Goal: Task Accomplishment & Management: Use online tool/utility

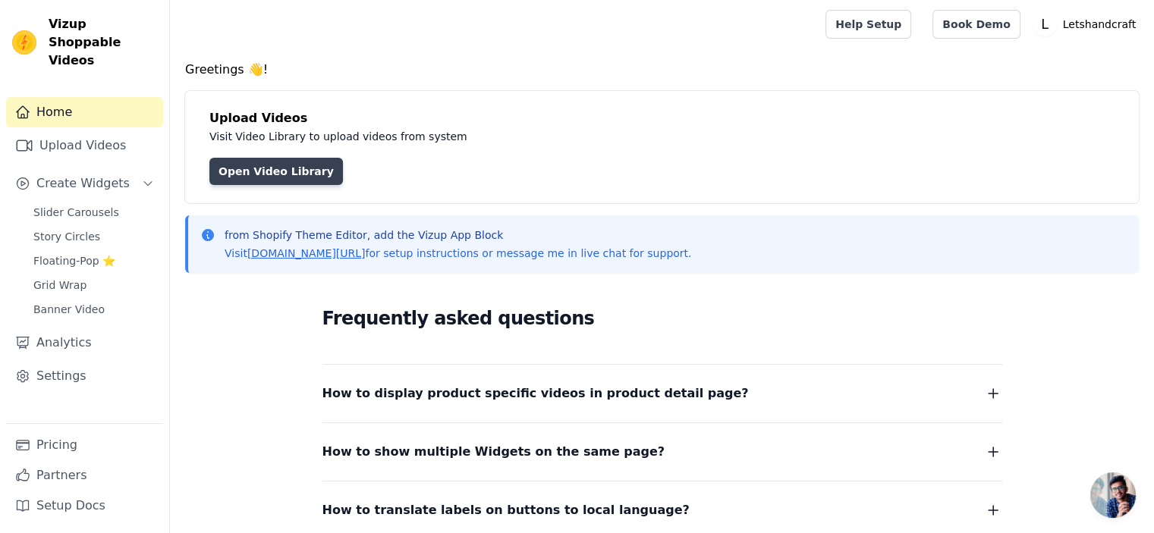
click at [301, 170] on link "Open Video Library" at bounding box center [275, 171] width 133 height 27
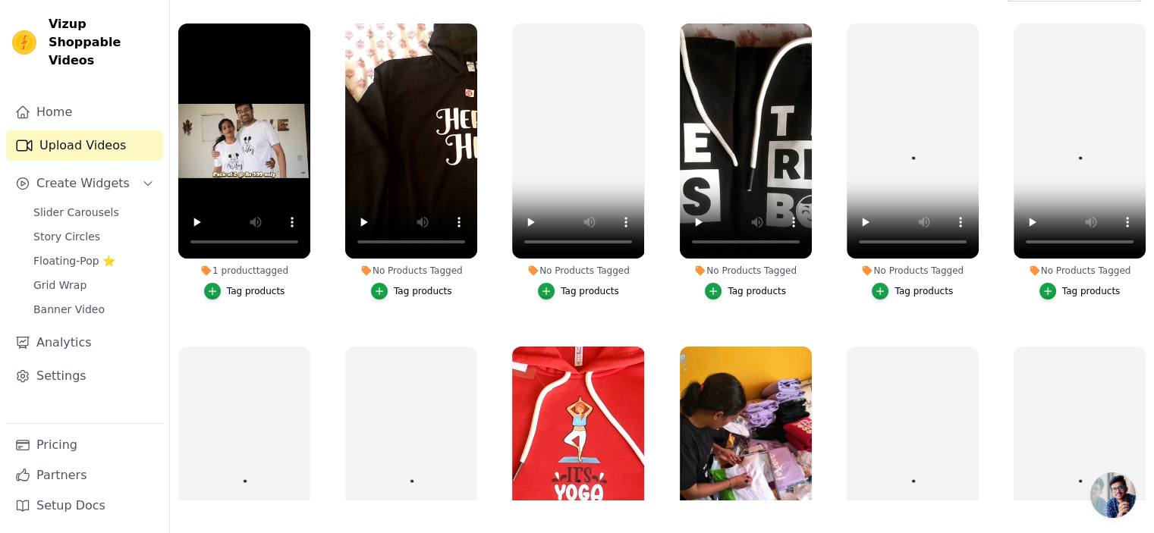
scroll to position [154, 0]
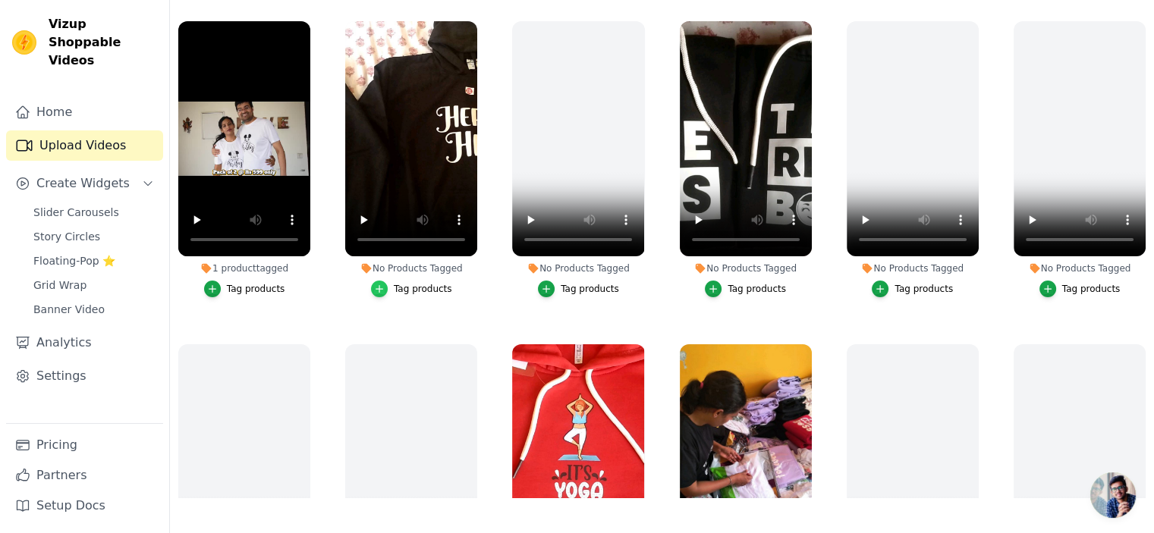
click at [382, 287] on icon "button" at bounding box center [379, 289] width 11 height 11
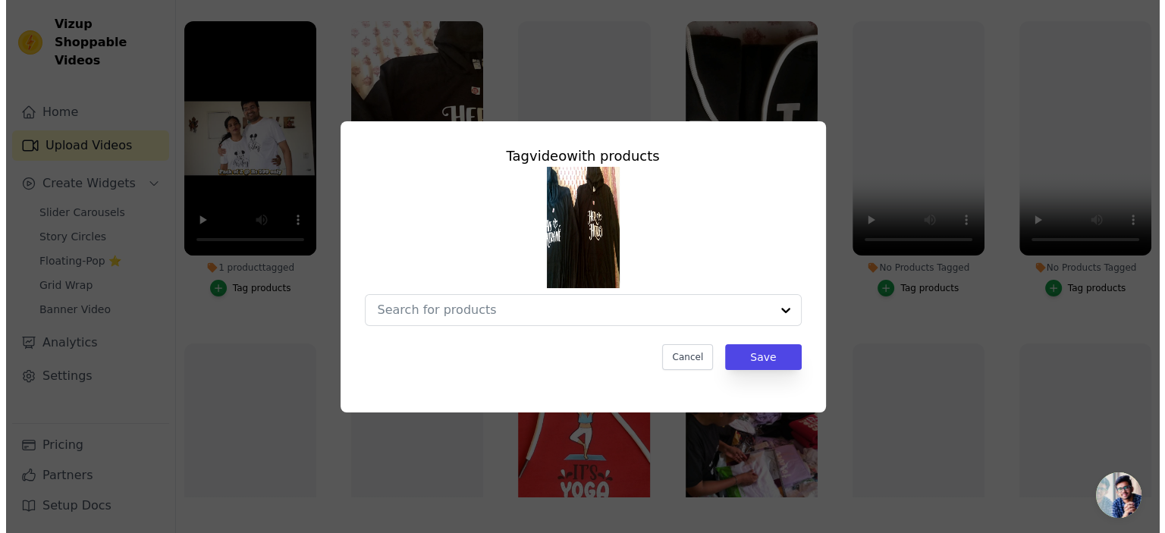
scroll to position [0, 0]
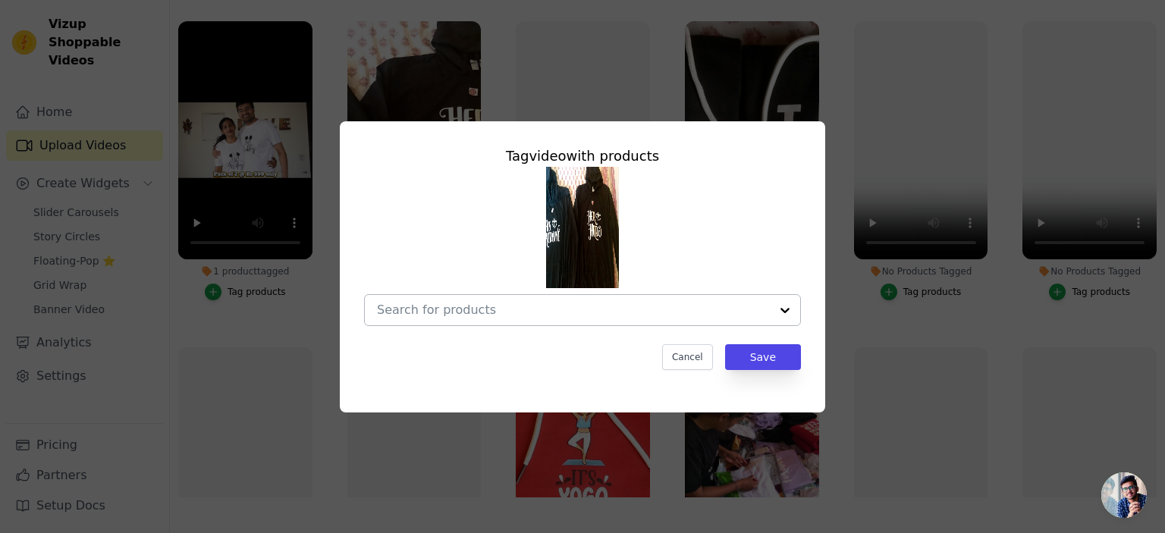
click at [774, 309] on div at bounding box center [785, 310] width 30 height 30
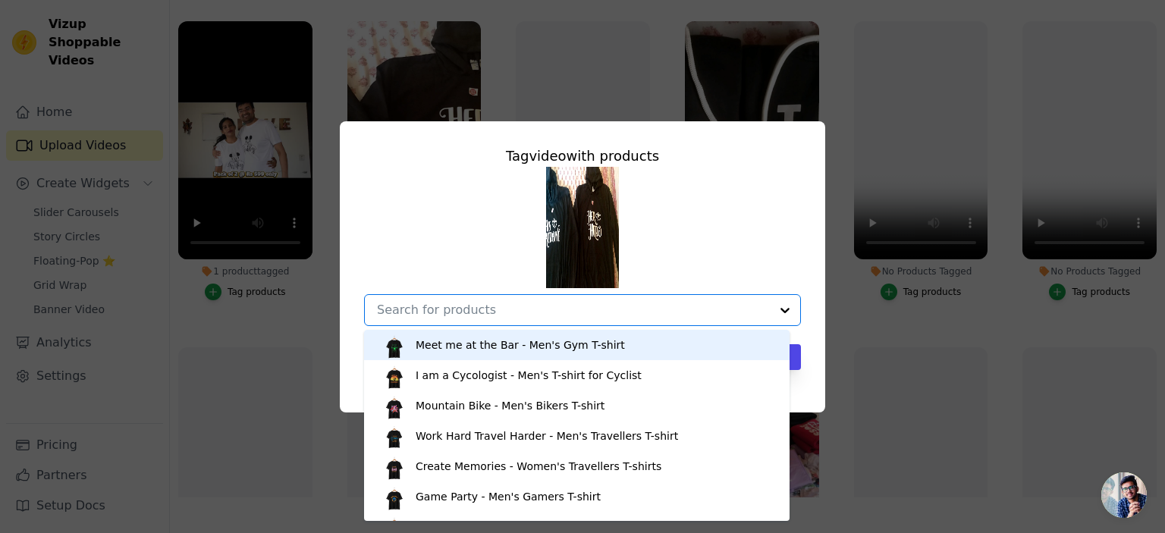
click at [483, 311] on input "No Products Tagged Tag video with products Meet me at the Bar - Men's Gym T-shi…" at bounding box center [573, 310] width 393 height 14
type input "hero"
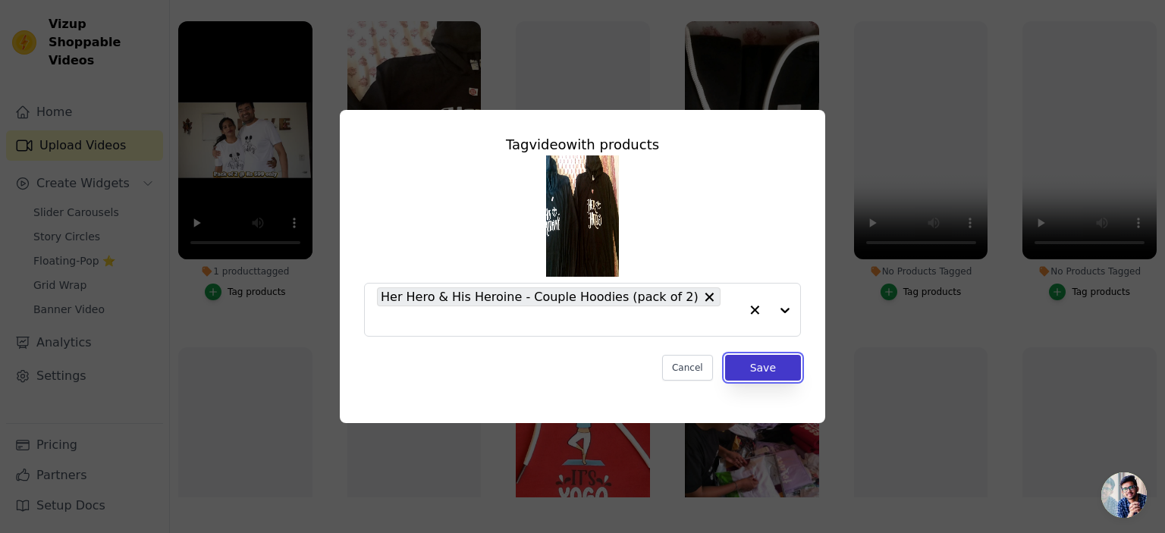
click at [755, 355] on button "Save" at bounding box center [763, 368] width 76 height 26
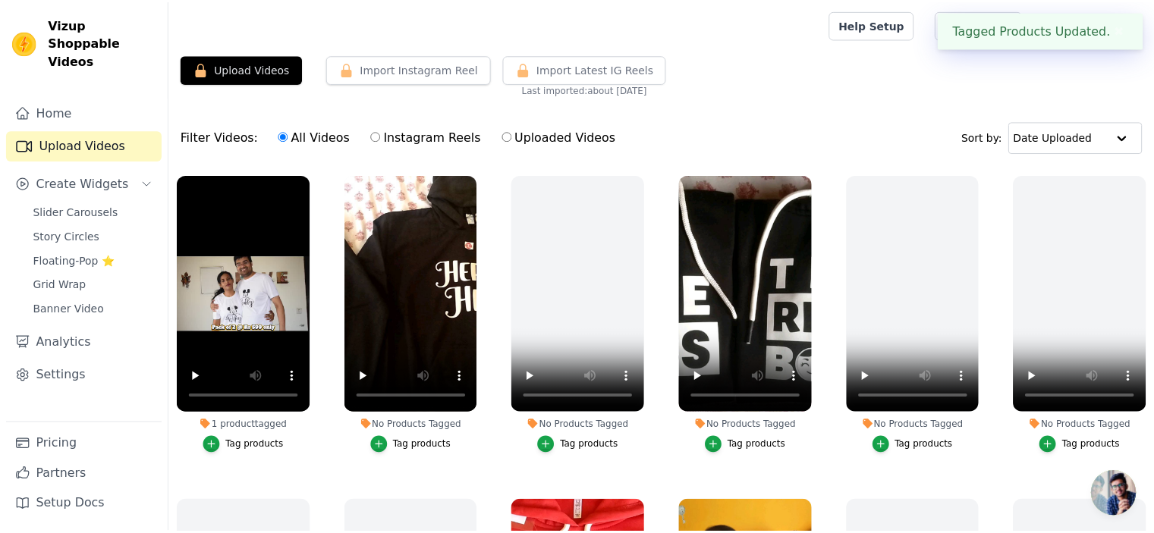
scroll to position [154, 0]
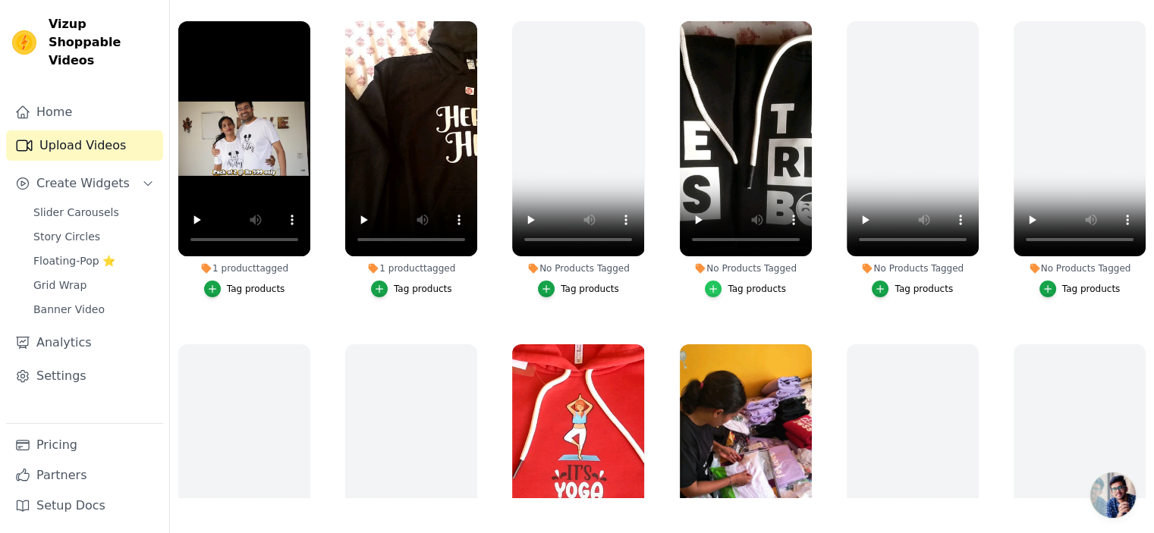
click at [714, 289] on icon "button" at bounding box center [713, 289] width 11 height 11
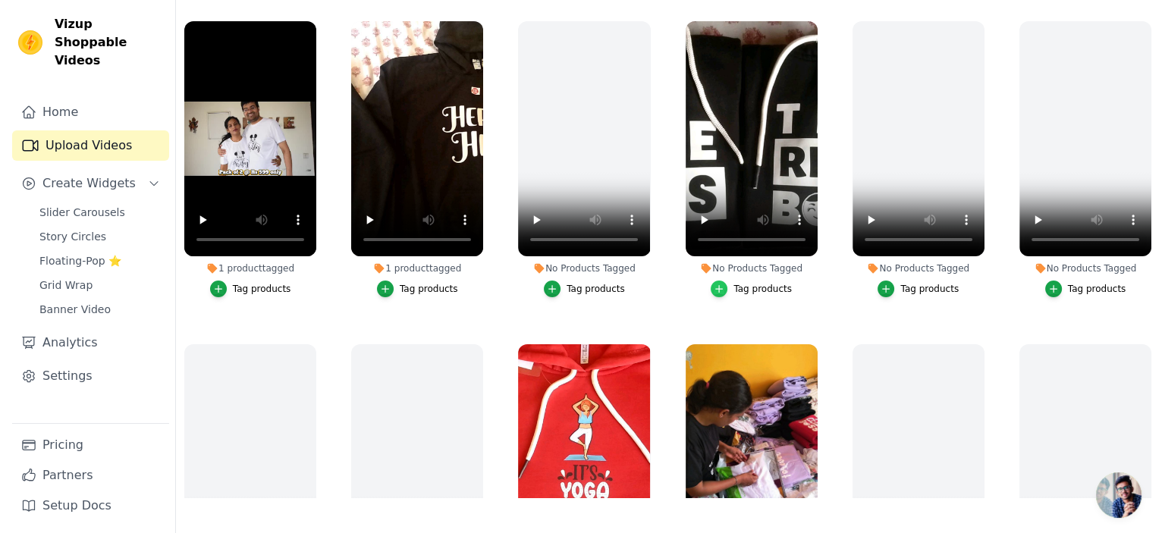
scroll to position [0, 0]
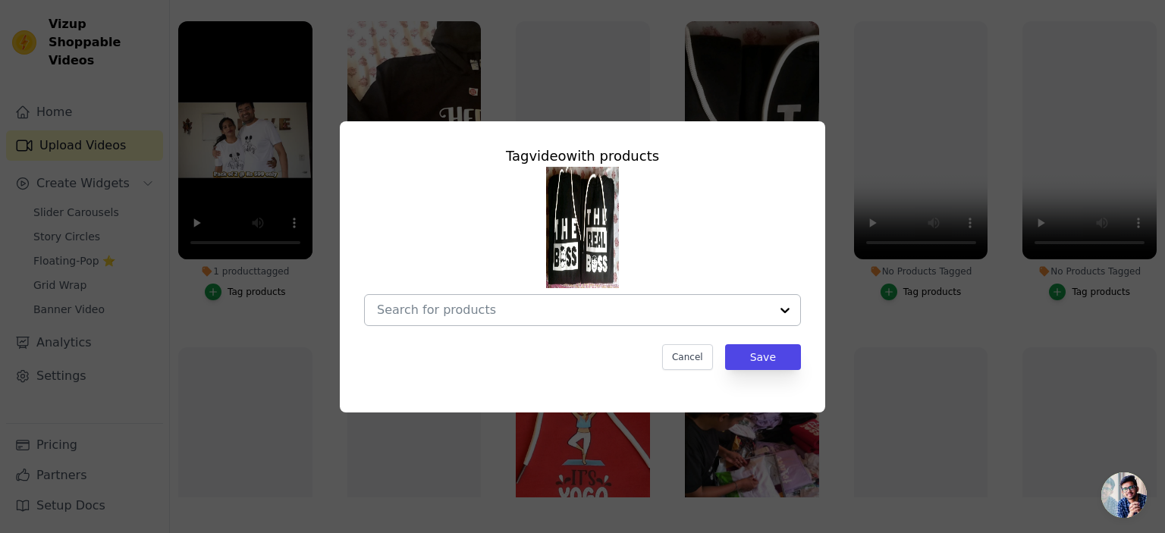
click at [507, 308] on input "No Products Tagged Tag video with products Cancel Save Tag products" at bounding box center [573, 310] width 393 height 14
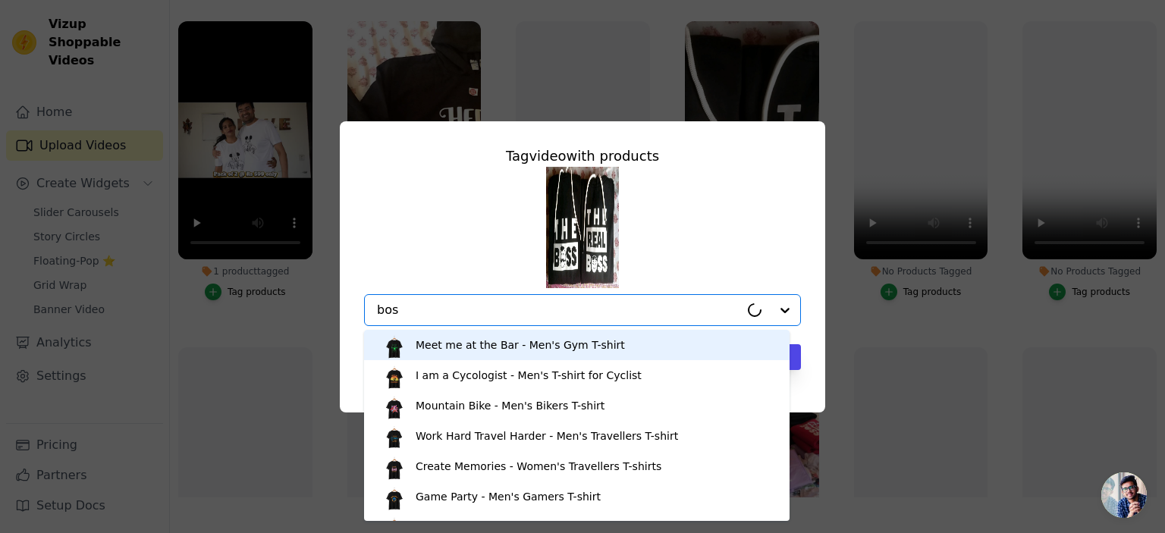
type input "boss"
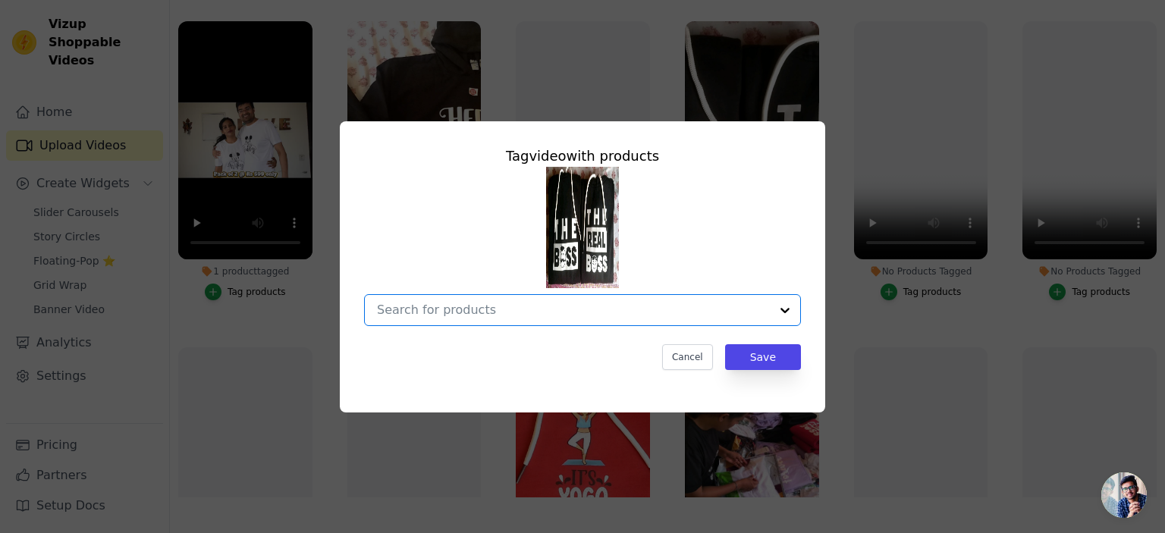
click at [480, 312] on input "No Products Tagged Tag video with products Option undefined, selected. Select i…" at bounding box center [573, 310] width 393 height 14
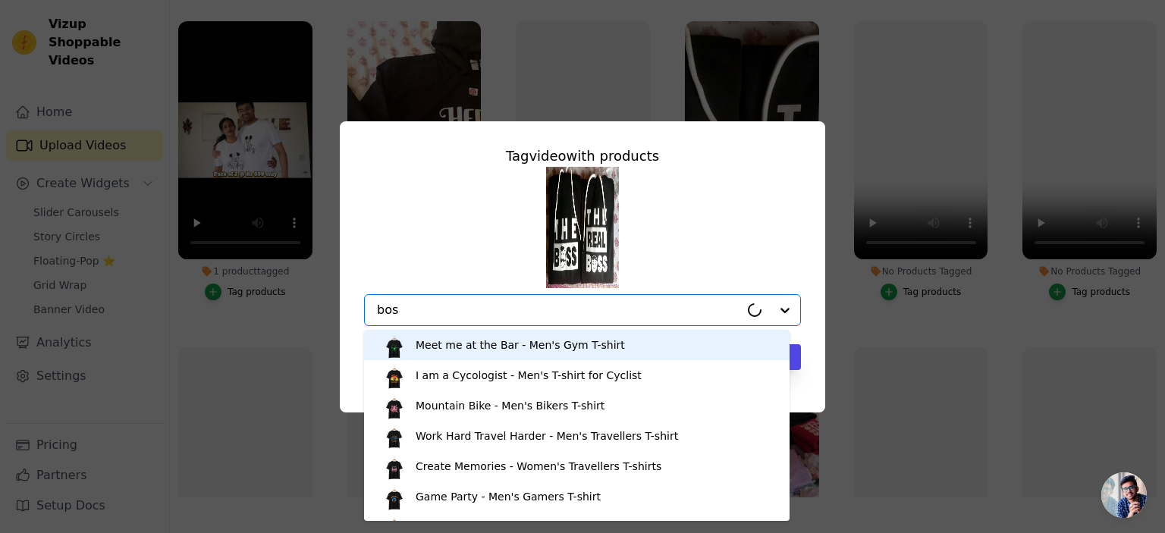
type input "boss"
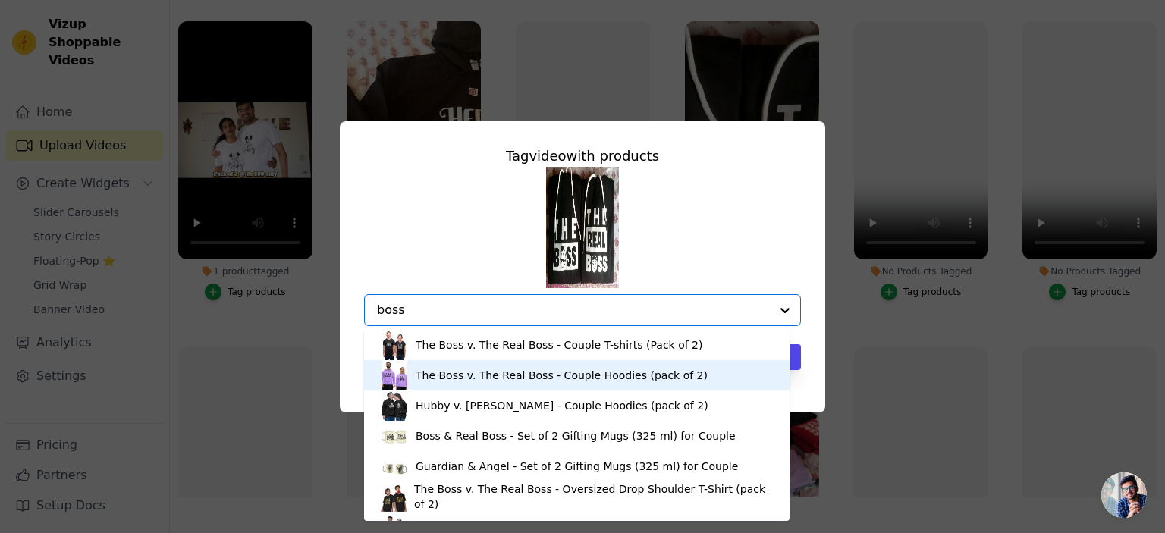
click at [491, 375] on div "The Boss v. The Real Boss - Couple Hoodies (pack of 2)" at bounding box center [562, 375] width 292 height 15
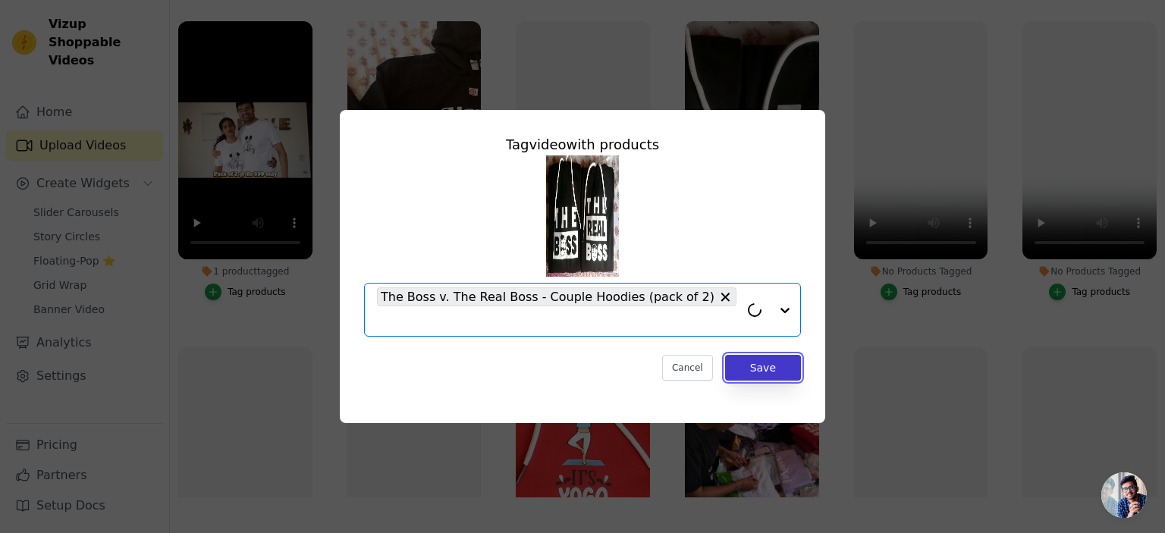
click at [762, 363] on button "Save" at bounding box center [763, 368] width 76 height 26
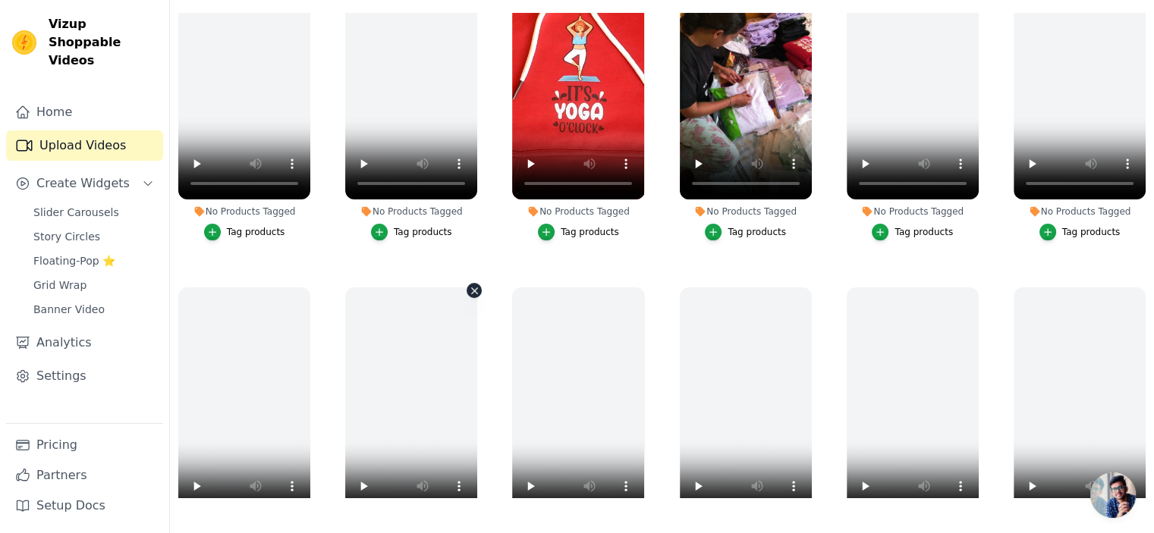
scroll to position [303, 0]
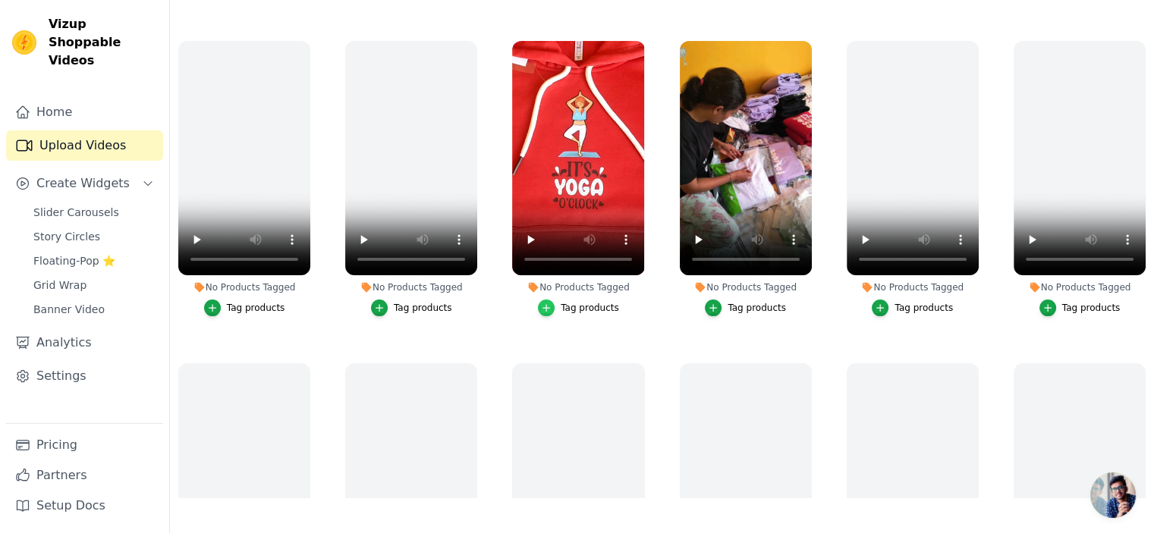
click at [544, 303] on icon "button" at bounding box center [546, 308] width 11 height 11
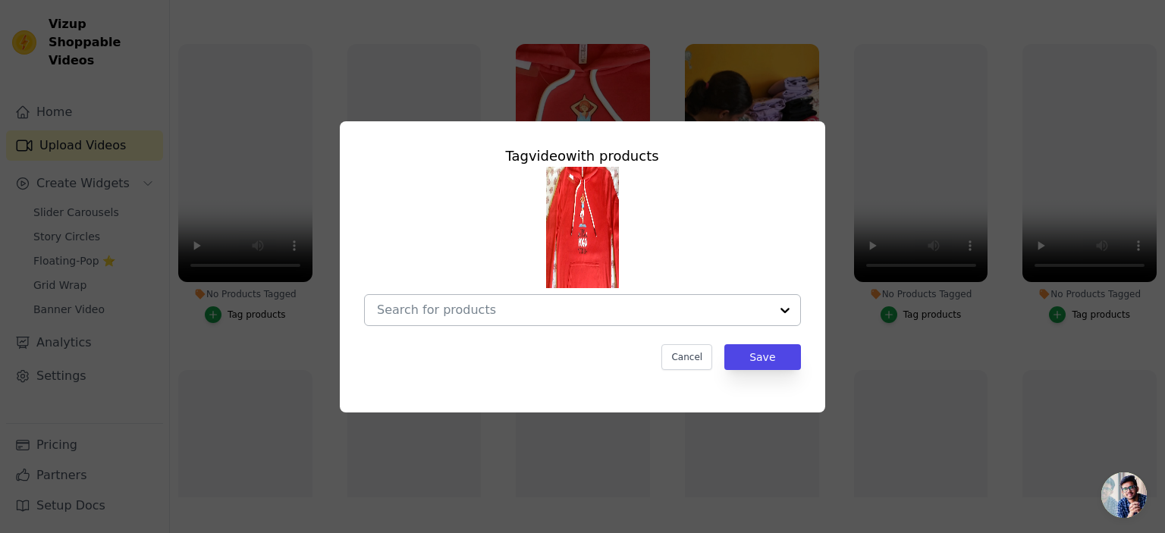
scroll to position [306, 0]
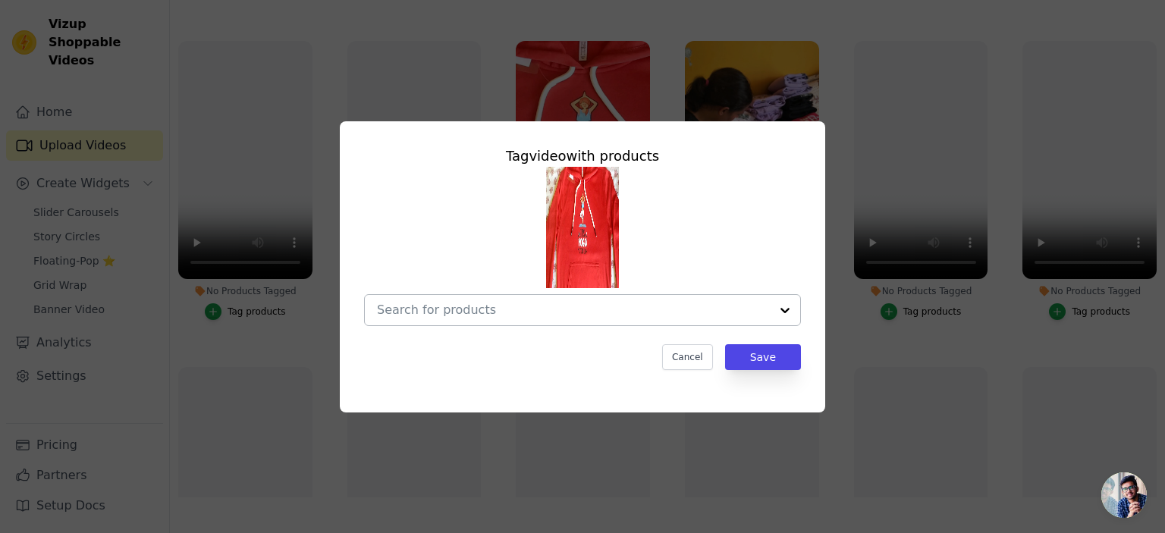
click at [504, 307] on input "No Products Tagged Tag video with products Cancel Save Tag products" at bounding box center [573, 310] width 393 height 14
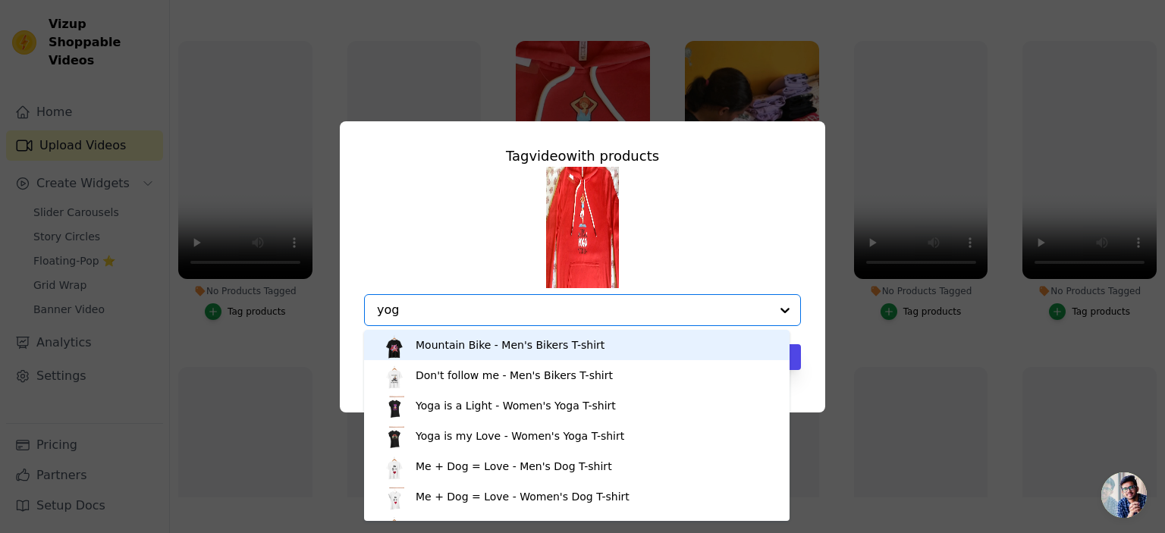
type input "yoga"
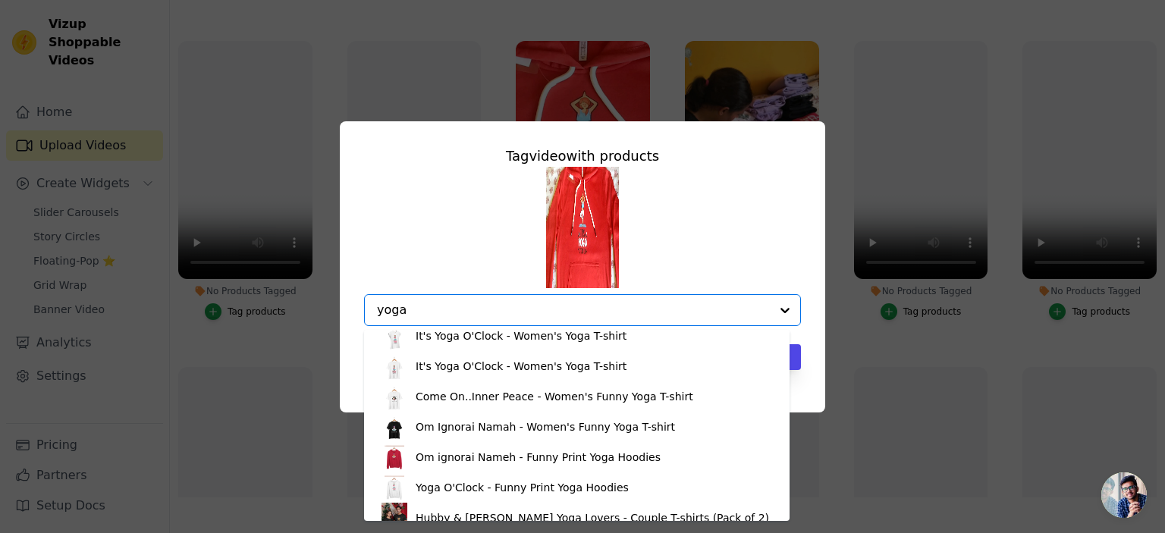
scroll to position [228, 0]
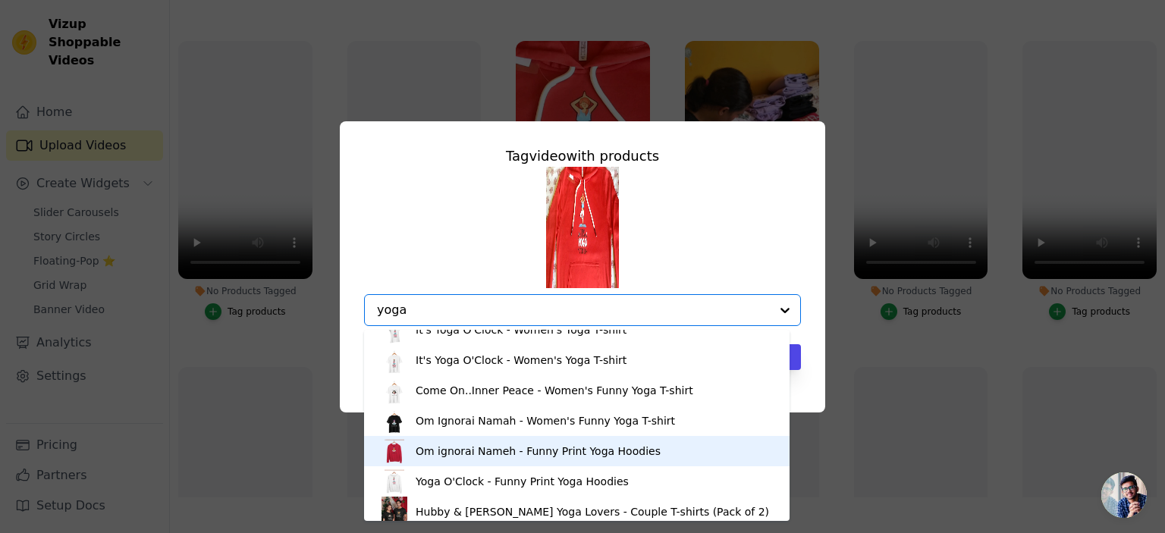
click at [488, 451] on div "Om ignorai Nameh - Funny Print Yoga Hoodies" at bounding box center [538, 451] width 245 height 15
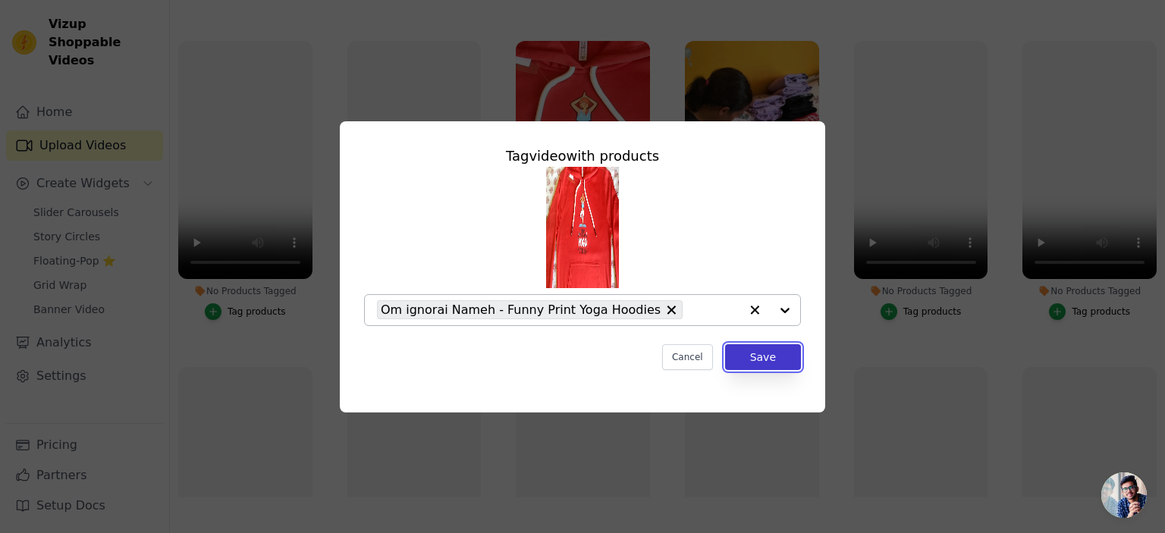
click at [752, 356] on button "Save" at bounding box center [763, 357] width 76 height 26
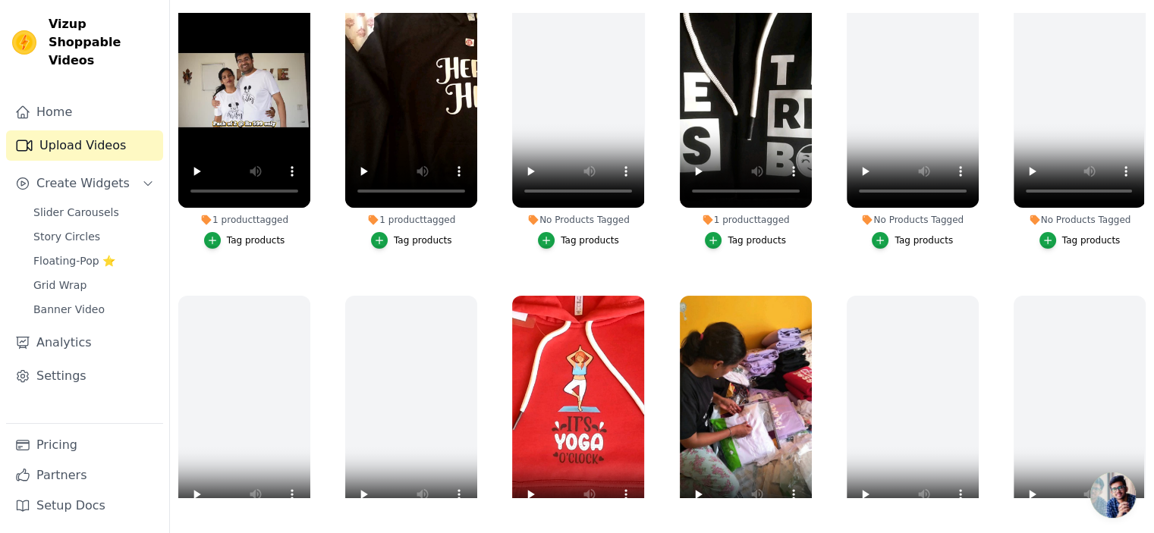
scroll to position [0, 0]
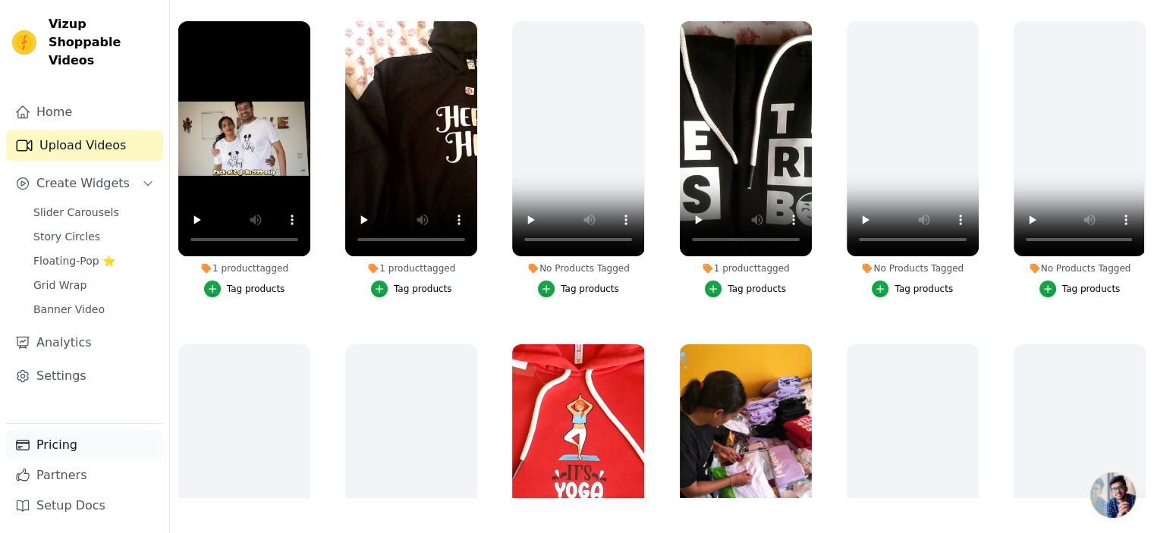
click at [61, 445] on link "Pricing" at bounding box center [84, 445] width 157 height 30
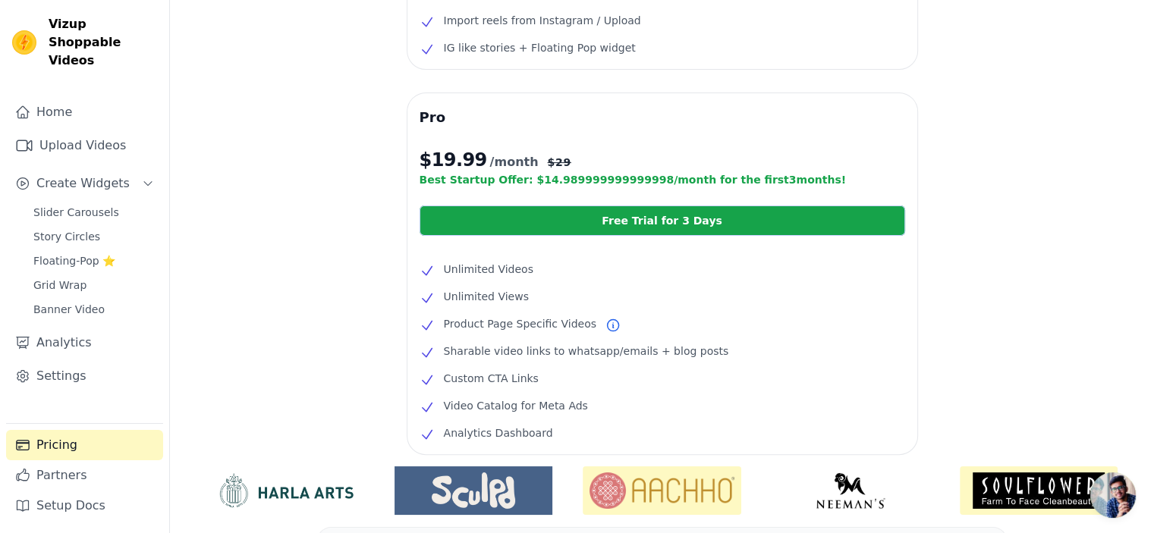
scroll to position [303, 0]
